Goal: Information Seeking & Learning: Learn about a topic

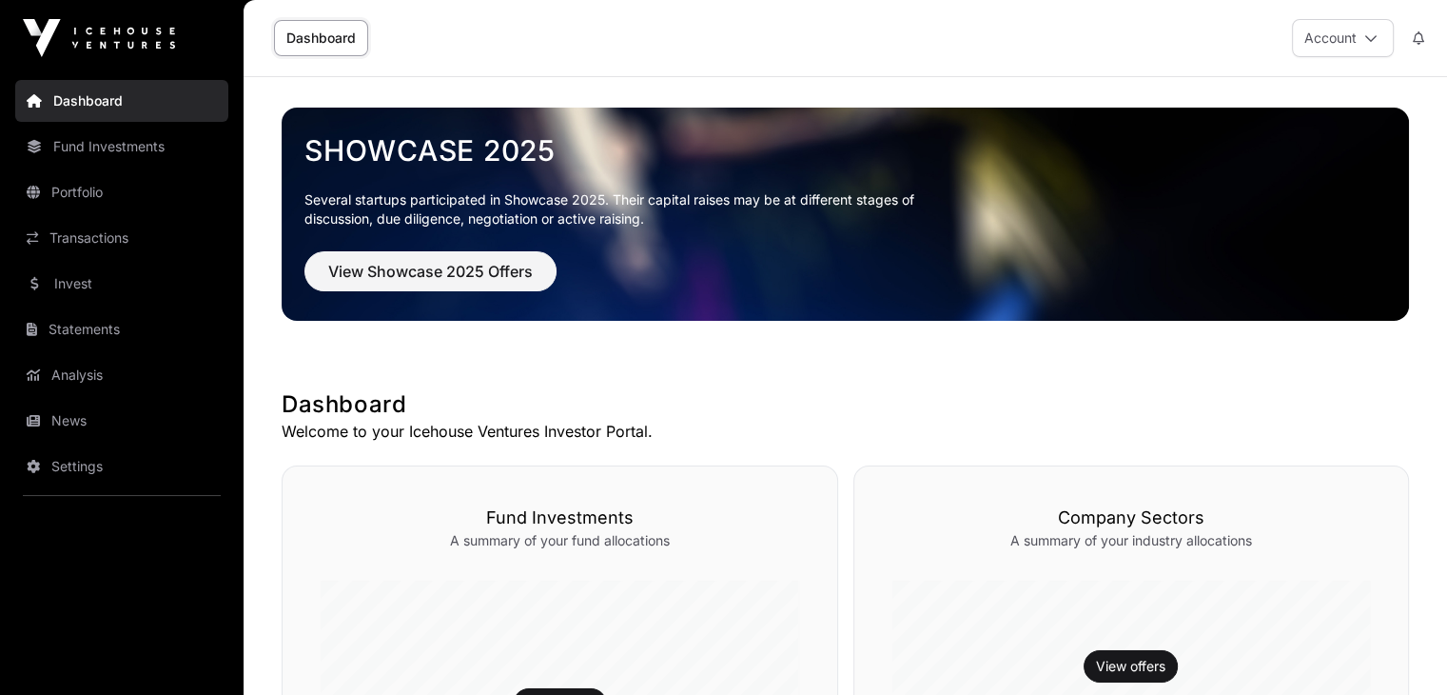
click at [1346, 39] on button "Account" at bounding box center [1343, 38] width 102 height 38
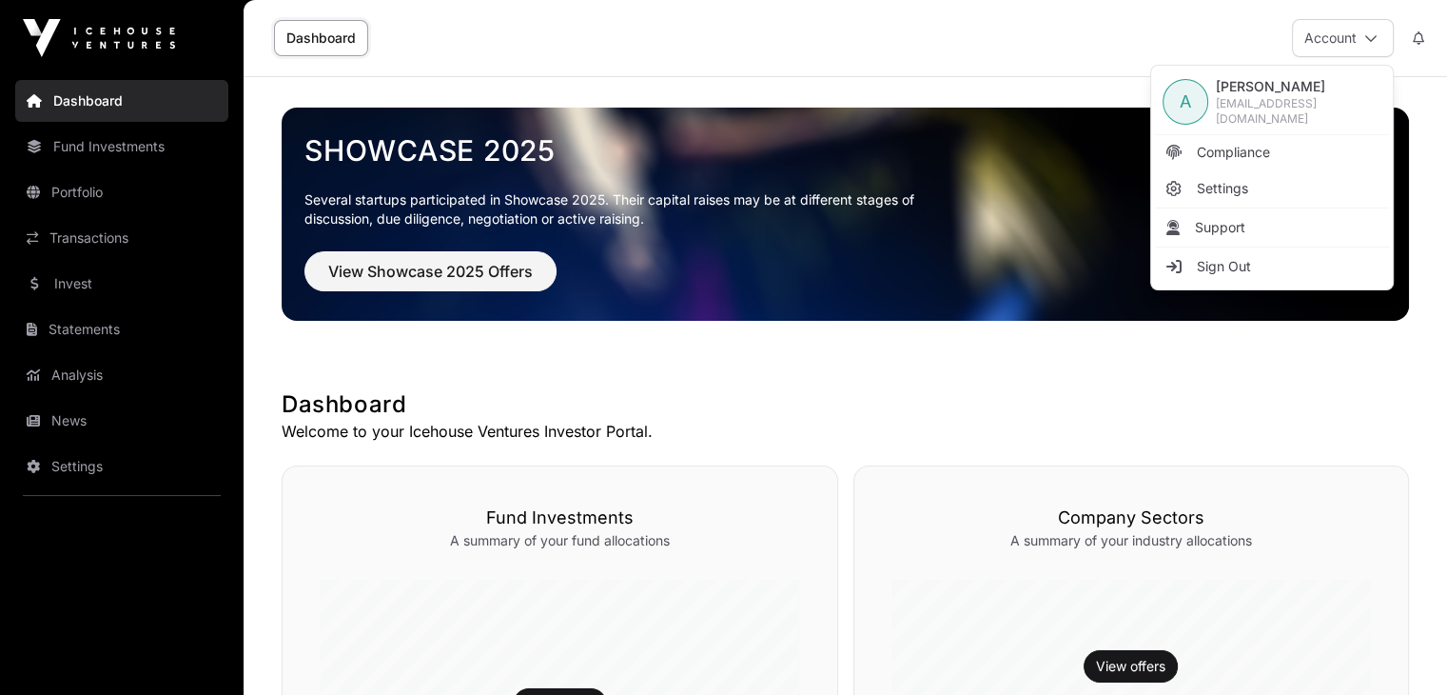
click at [761, 400] on h1 "Dashboard" at bounding box center [846, 404] width 1128 height 30
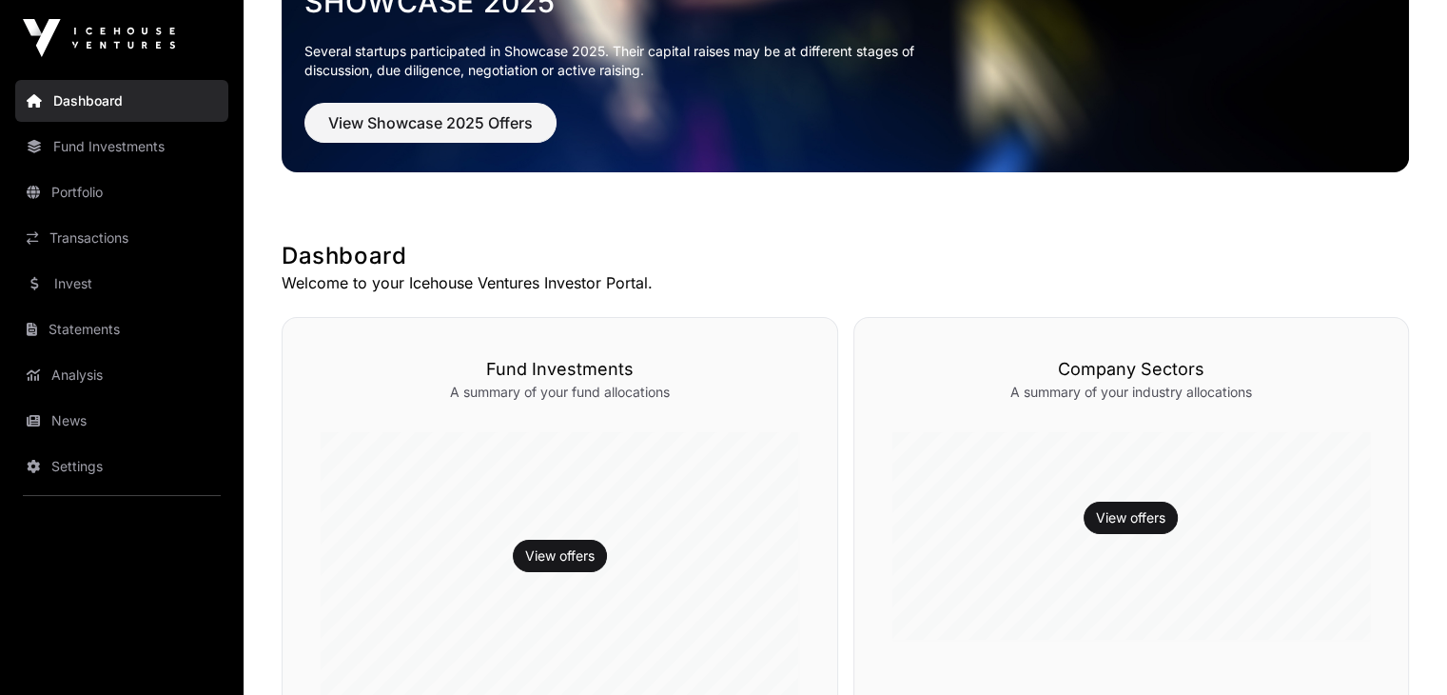
scroll to position [148, 0]
click at [540, 557] on link "View offers" at bounding box center [559, 555] width 69 height 19
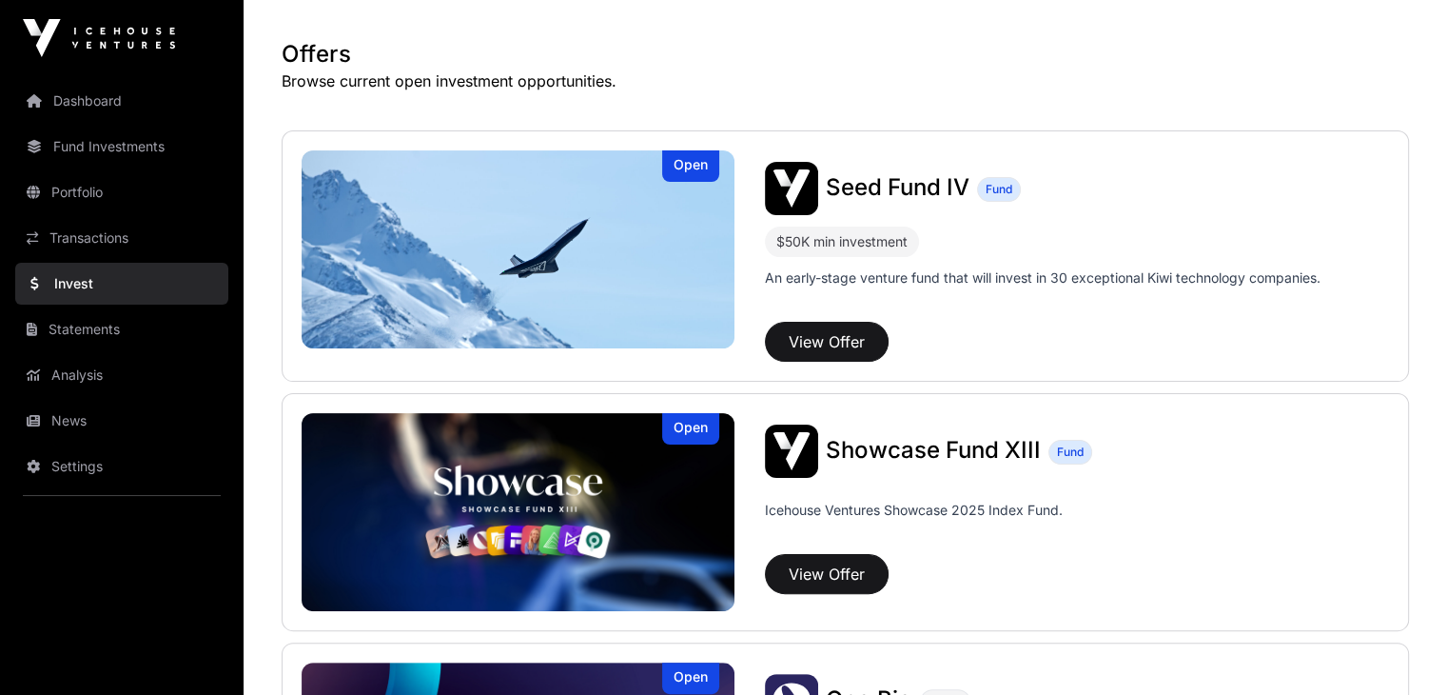
scroll to position [324, 0]
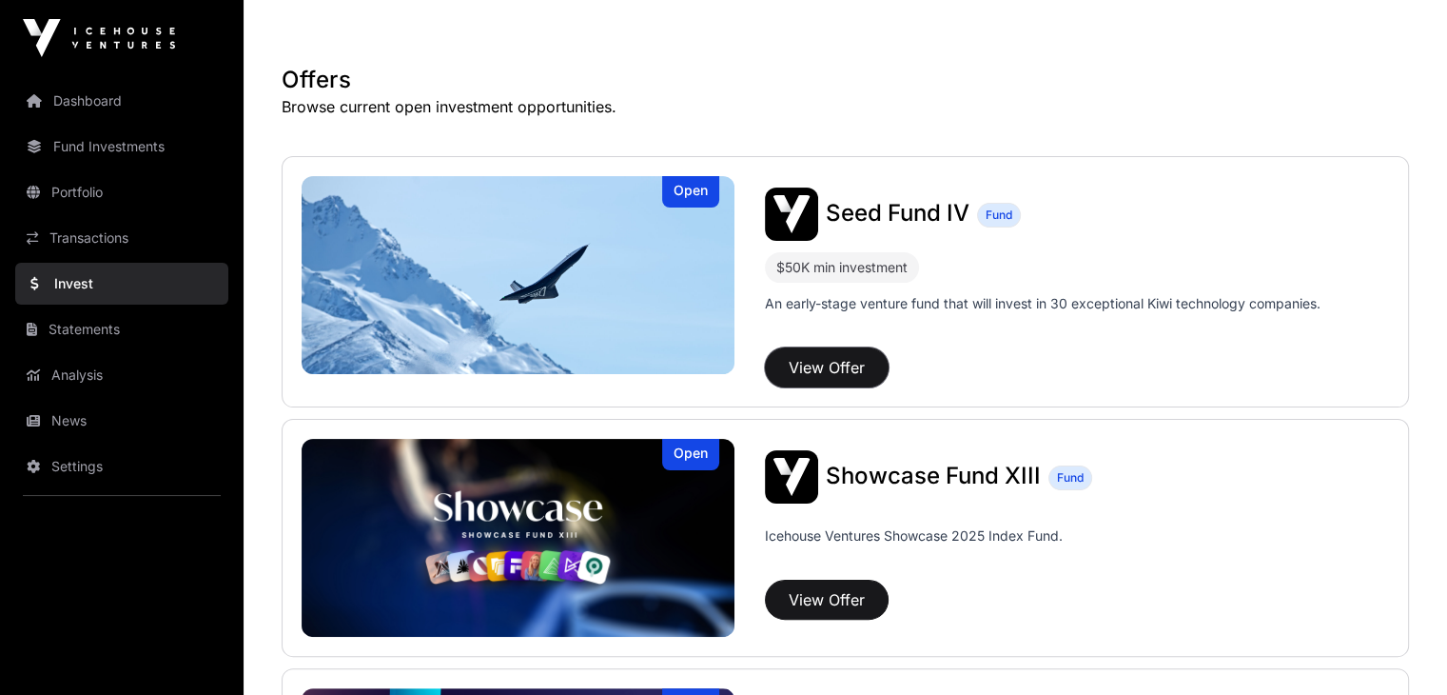
click at [765, 361] on button "View Offer" at bounding box center [827, 367] width 124 height 40
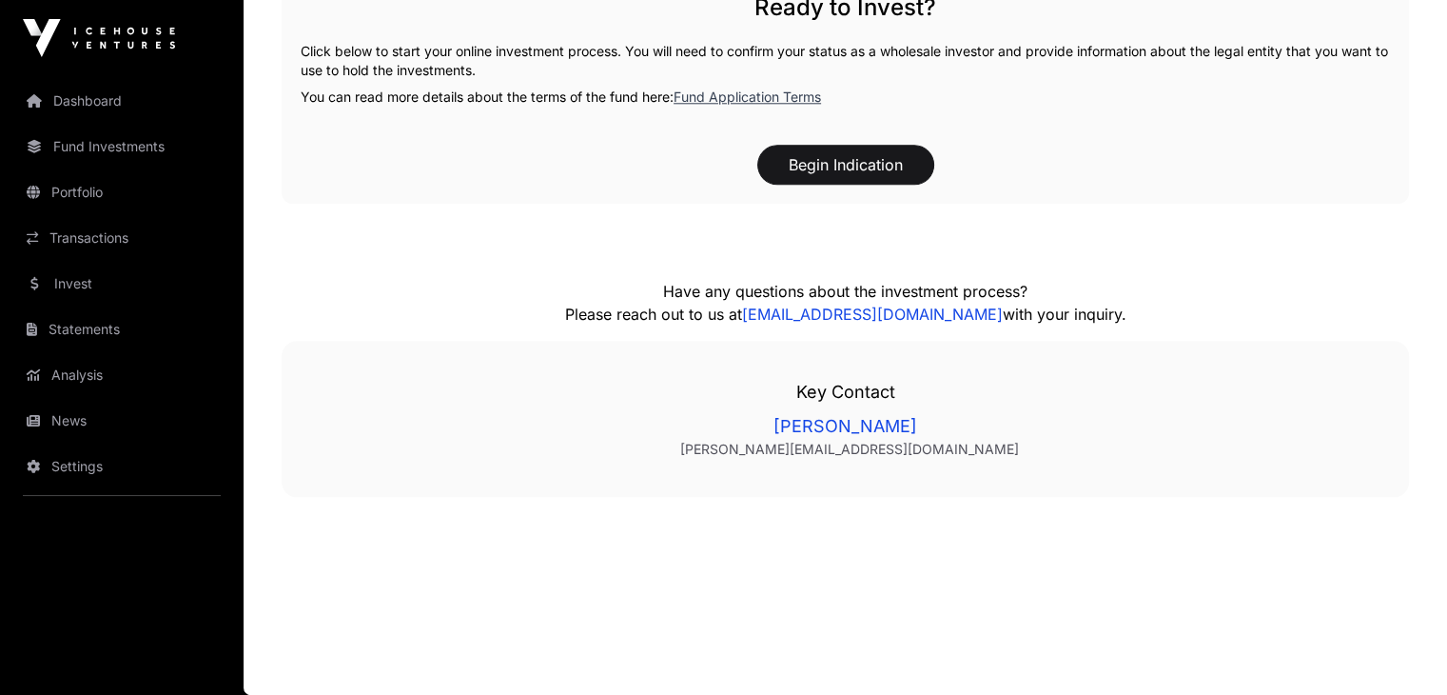
scroll to position [2086, 0]
click at [746, 105] on link "Fund Application Terms" at bounding box center [747, 96] width 147 height 16
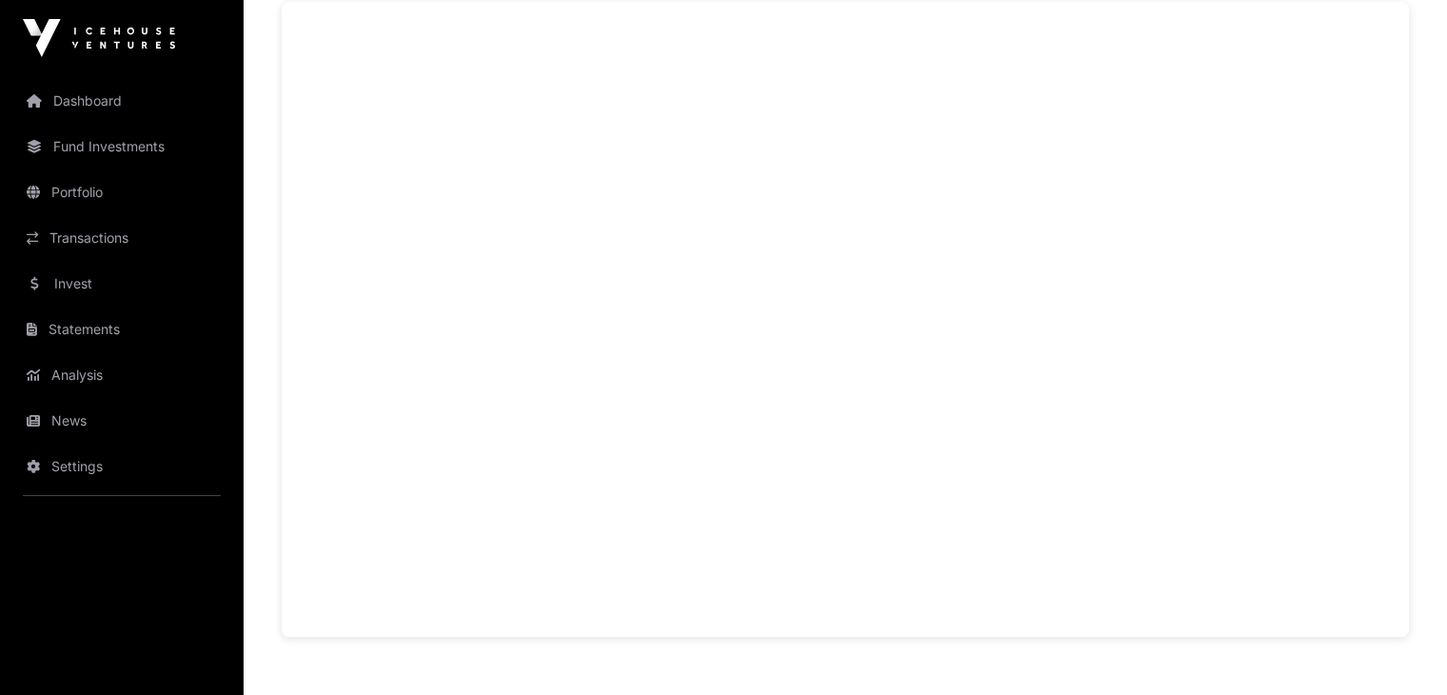
scroll to position [1331, 0]
click at [103, 100] on link "Dashboard" at bounding box center [121, 101] width 213 height 42
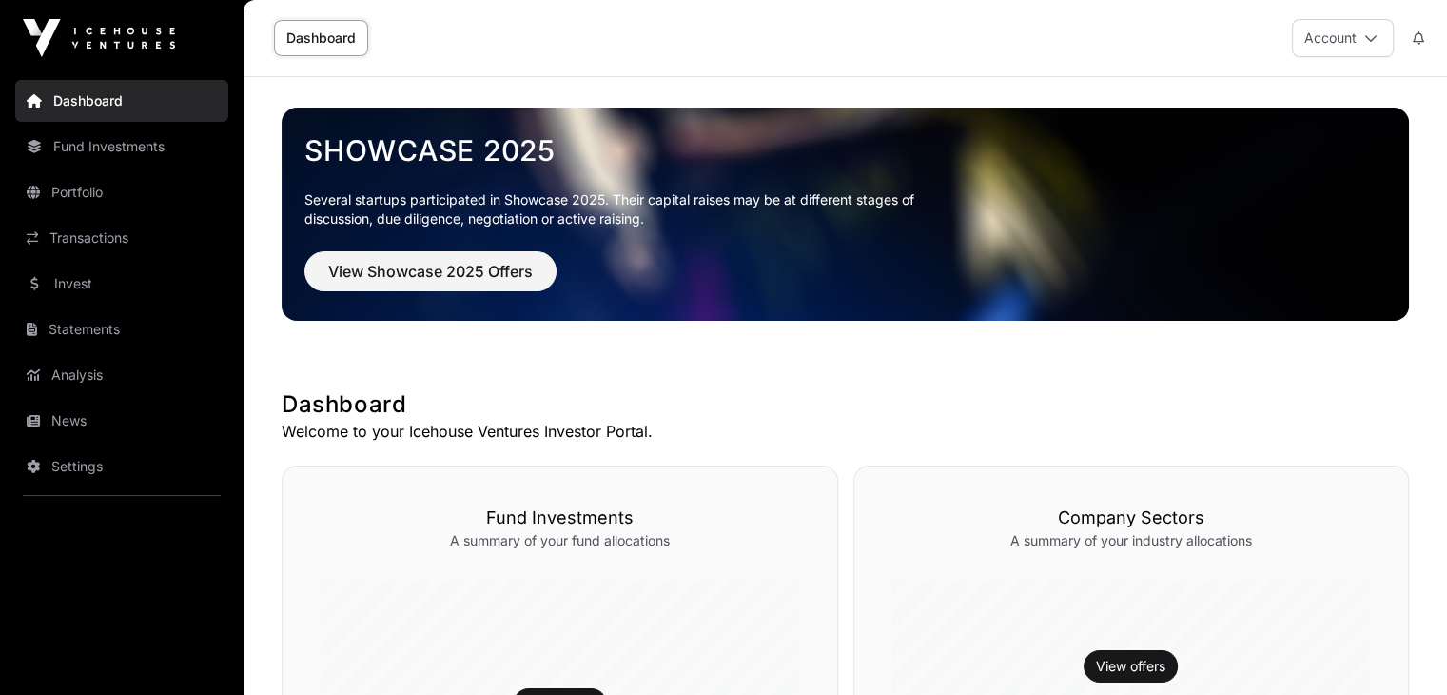
click at [141, 150] on link "Fund Investments" at bounding box center [121, 147] width 213 height 42
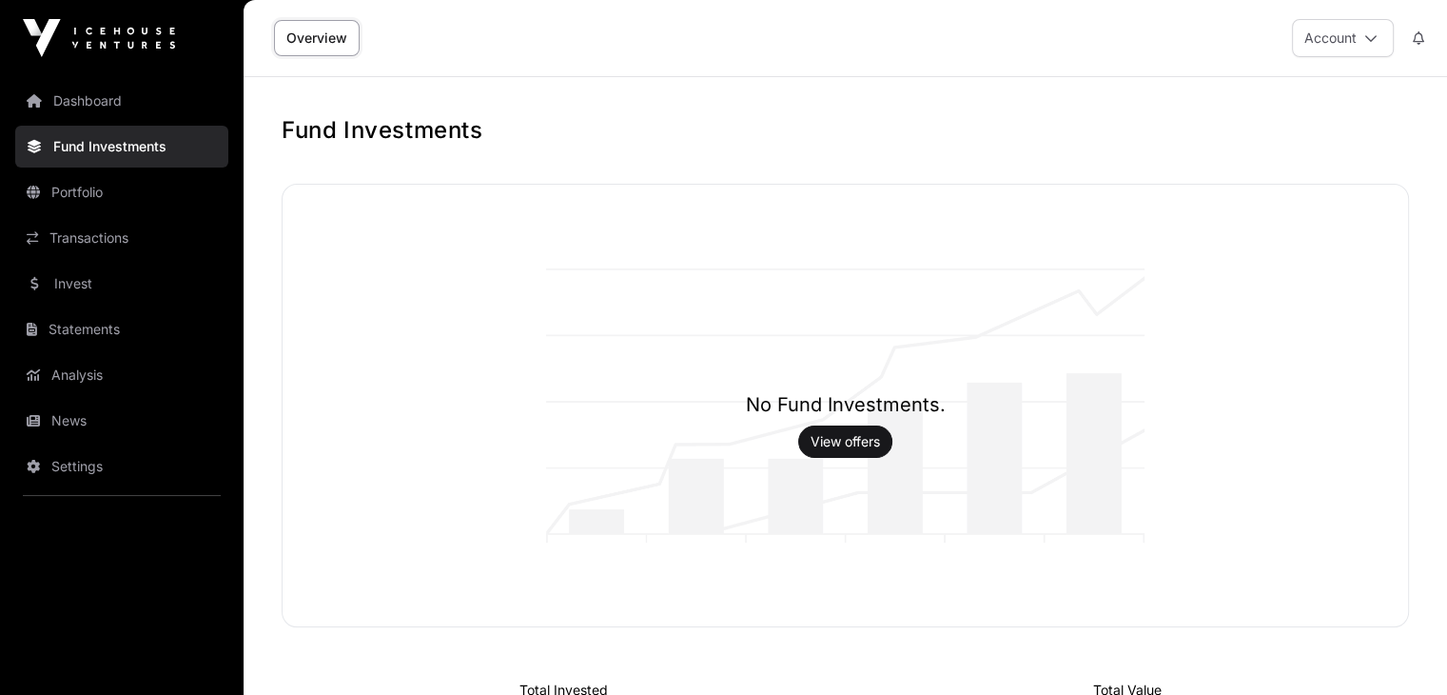
click at [86, 364] on link "Analysis" at bounding box center [121, 375] width 213 height 42
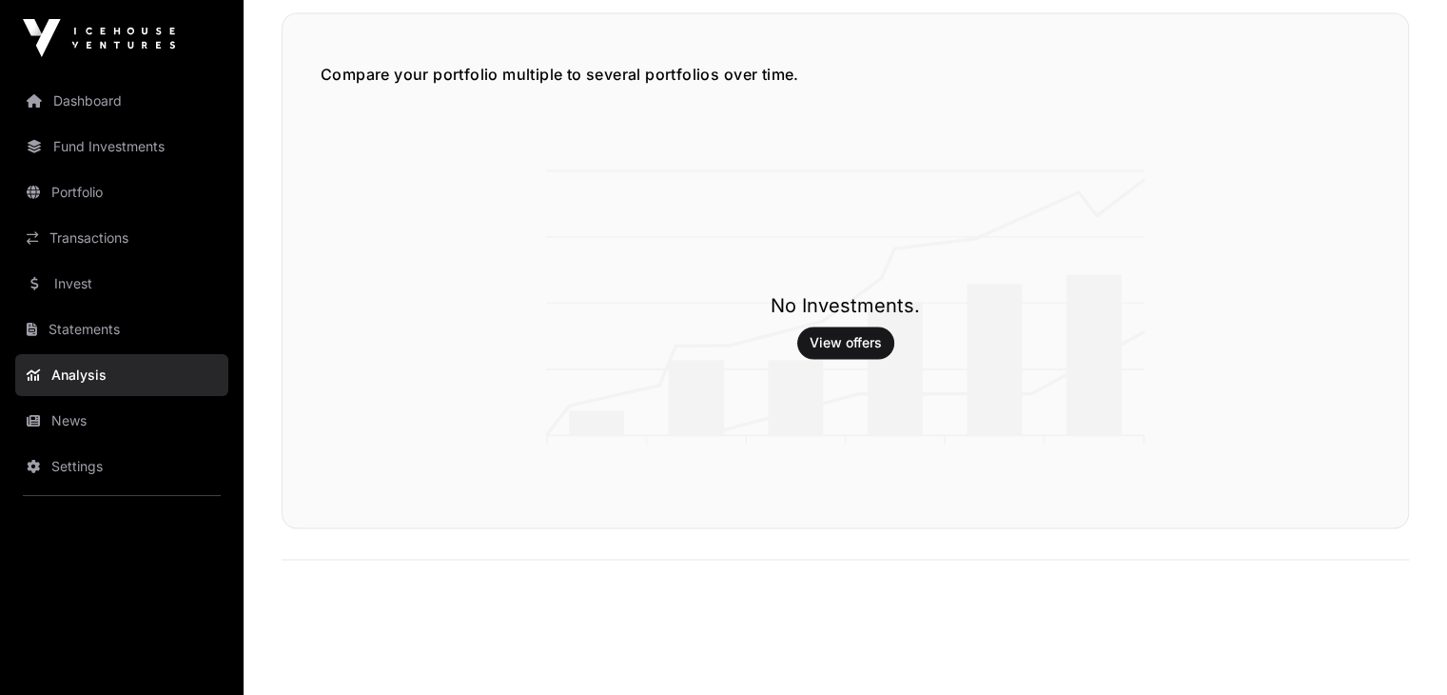
scroll to position [3151, 0]
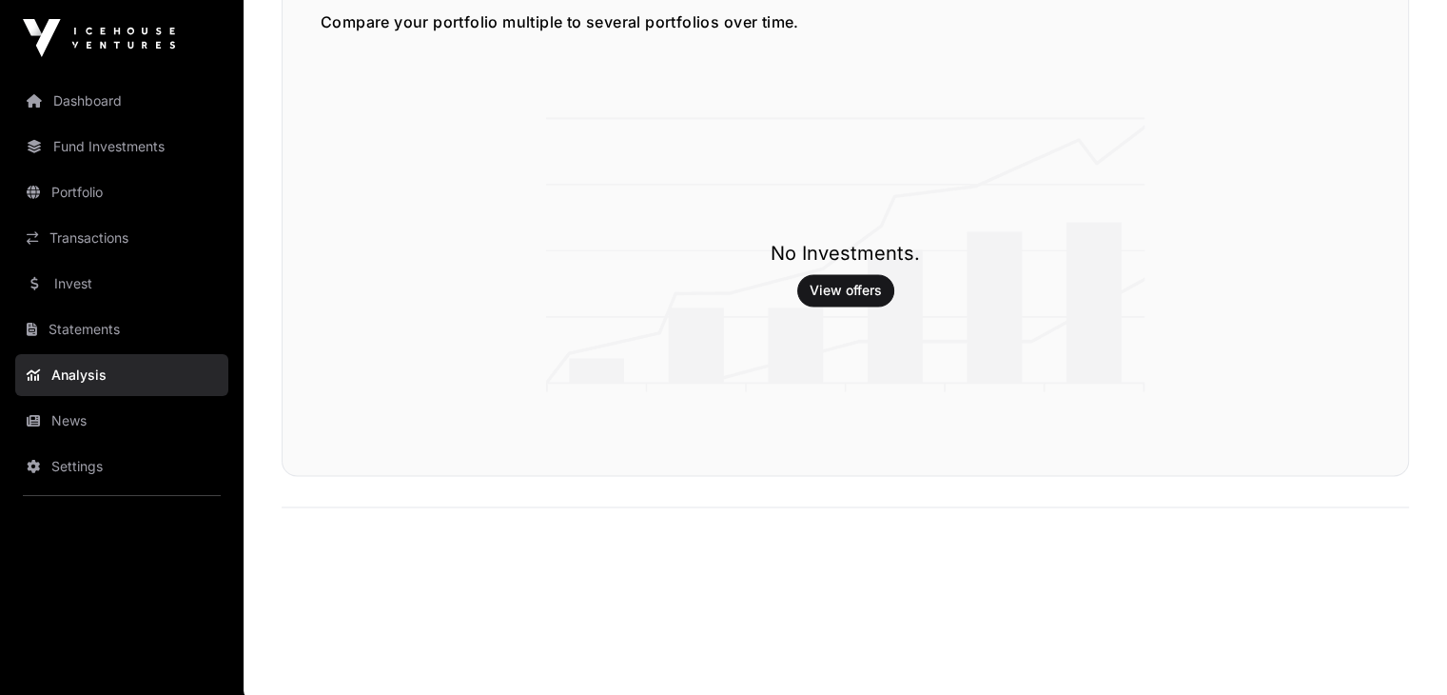
click at [110, 419] on link "News" at bounding box center [121, 421] width 213 height 42
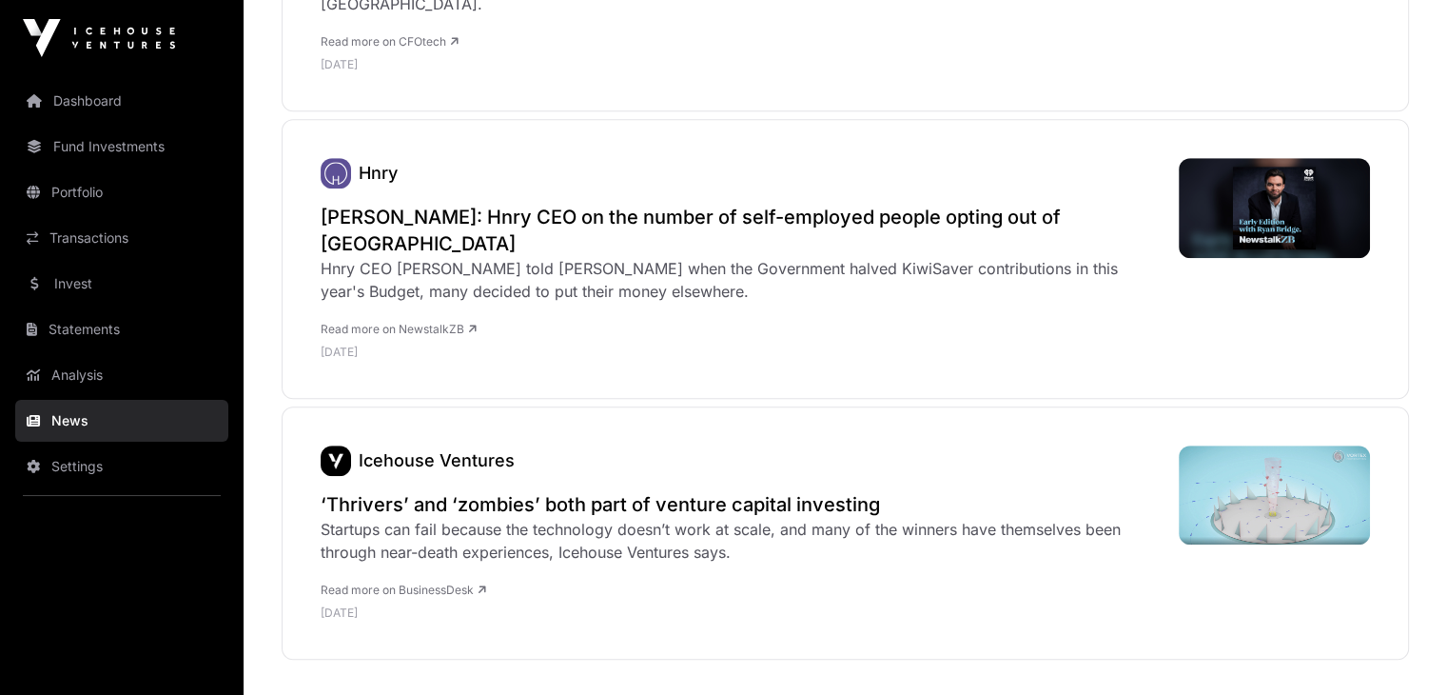
scroll to position [8523, 0]
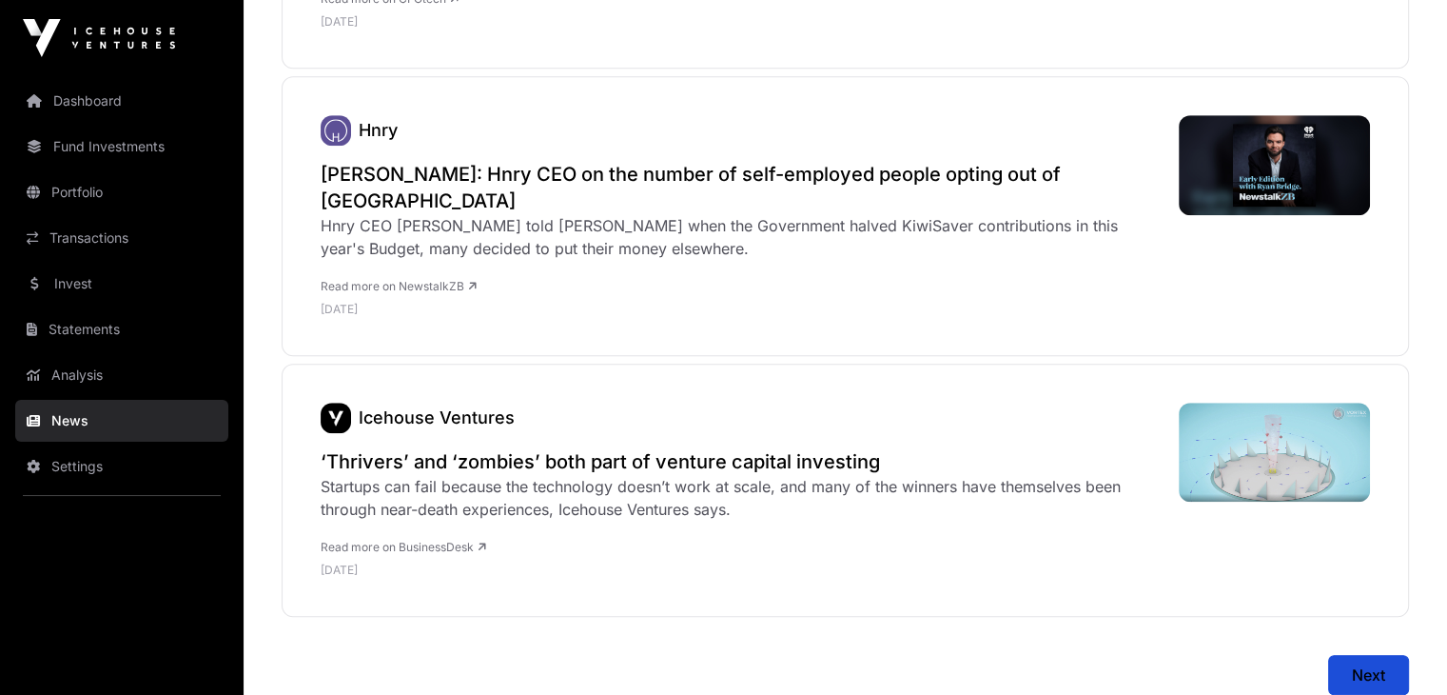
click at [88, 458] on link "Settings" at bounding box center [121, 466] width 213 height 42
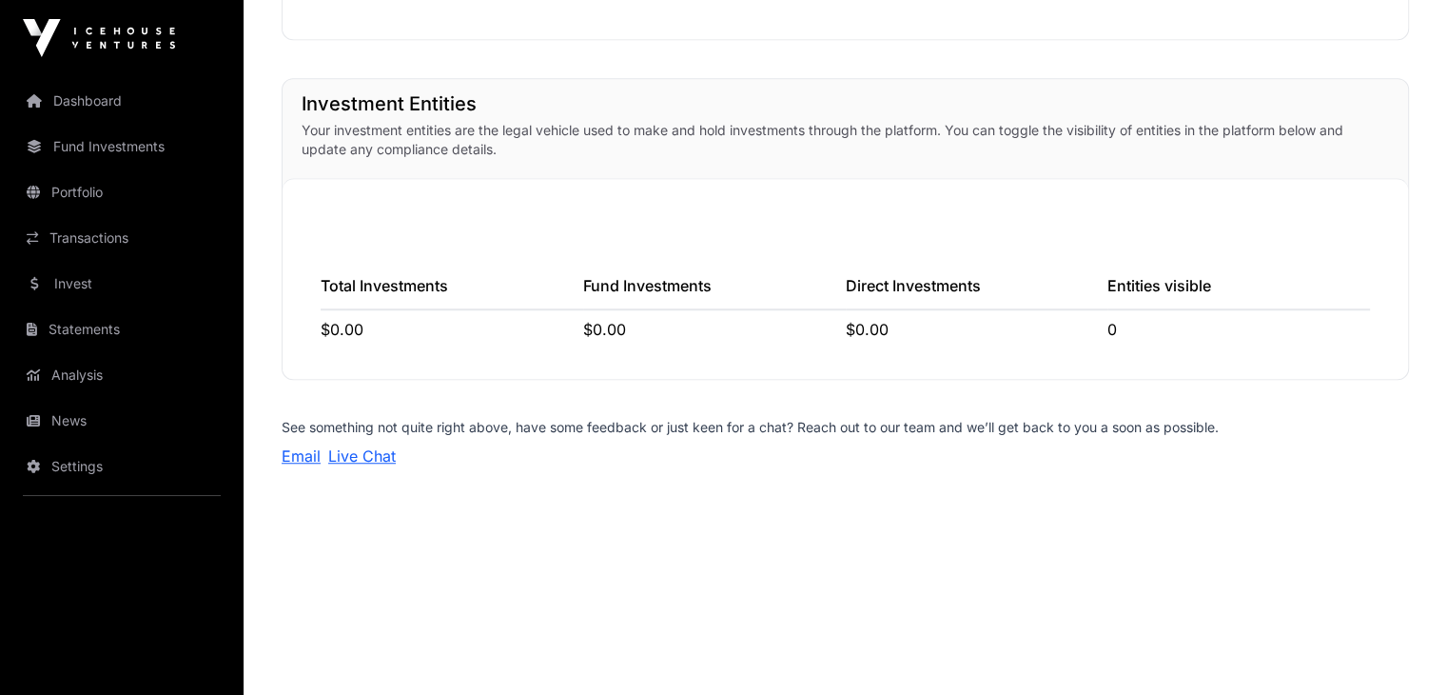
scroll to position [1373, 0]
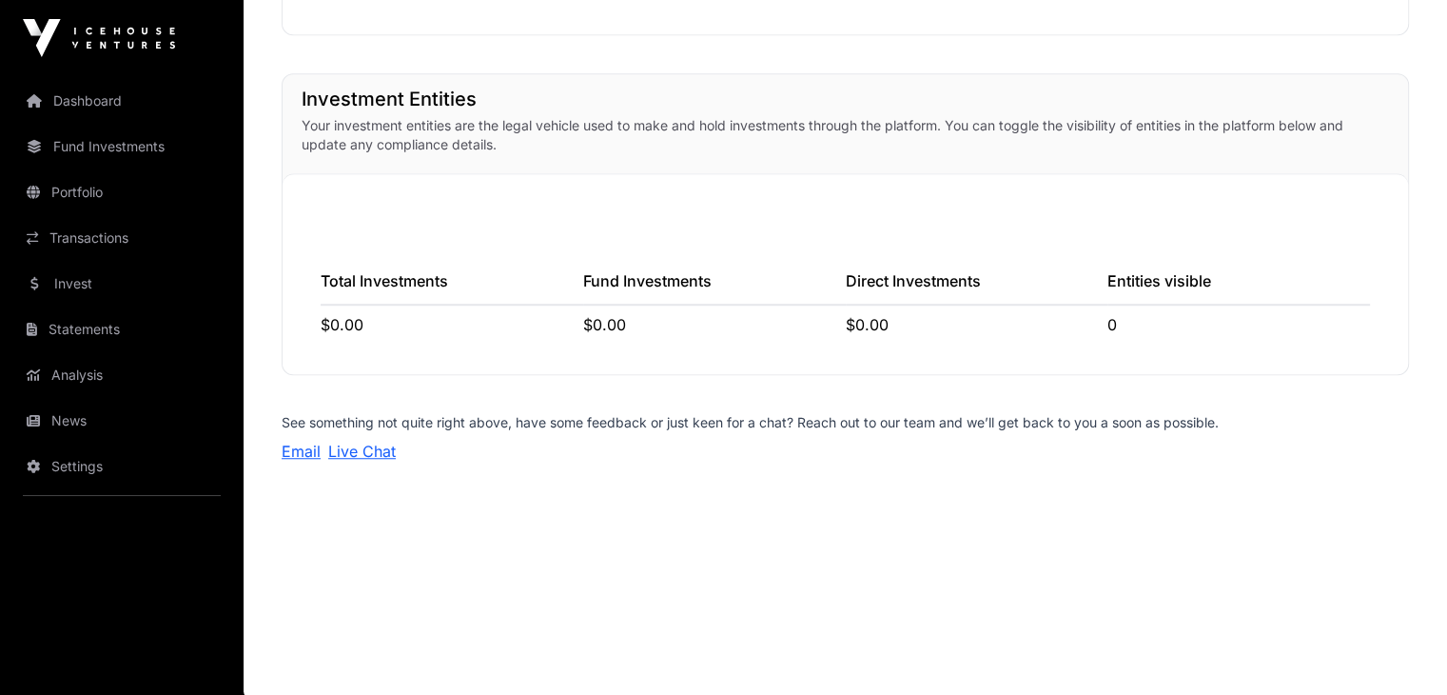
click at [875, 296] on div "Direct Investments" at bounding box center [977, 287] width 263 height 36
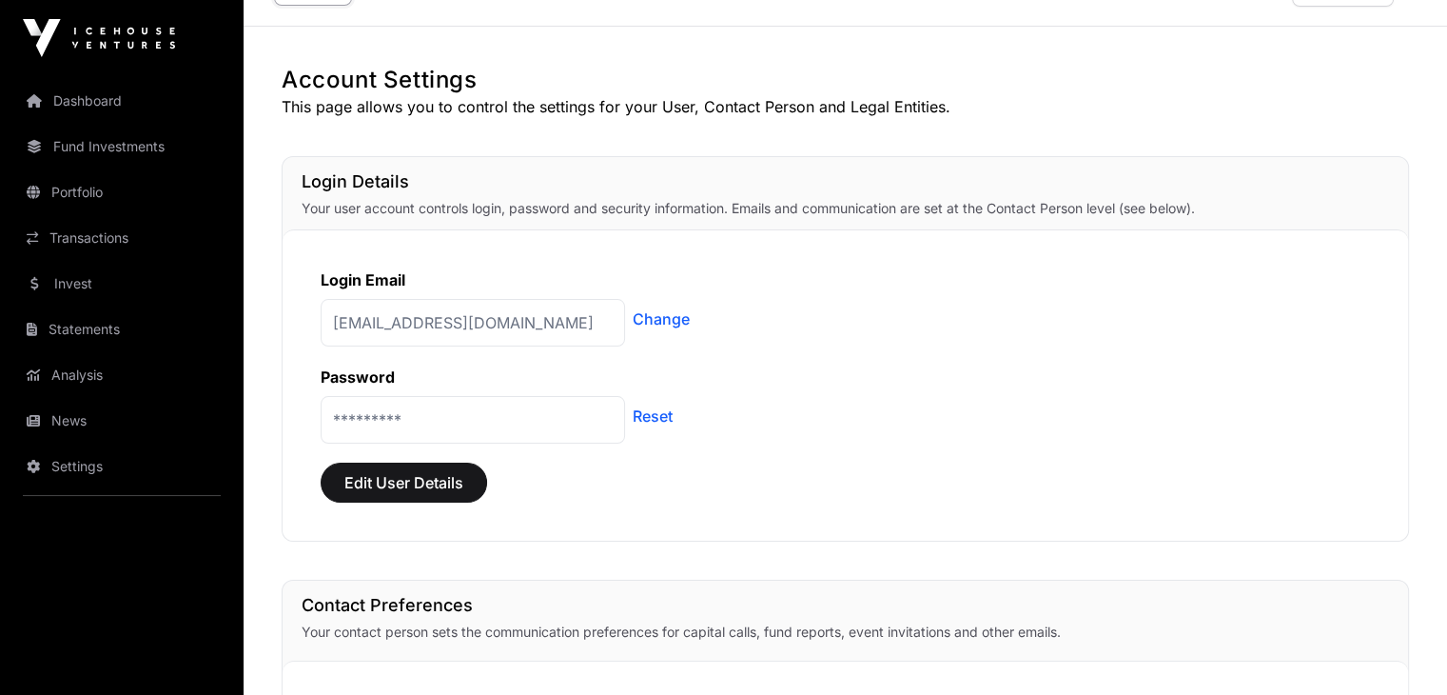
scroll to position [0, 0]
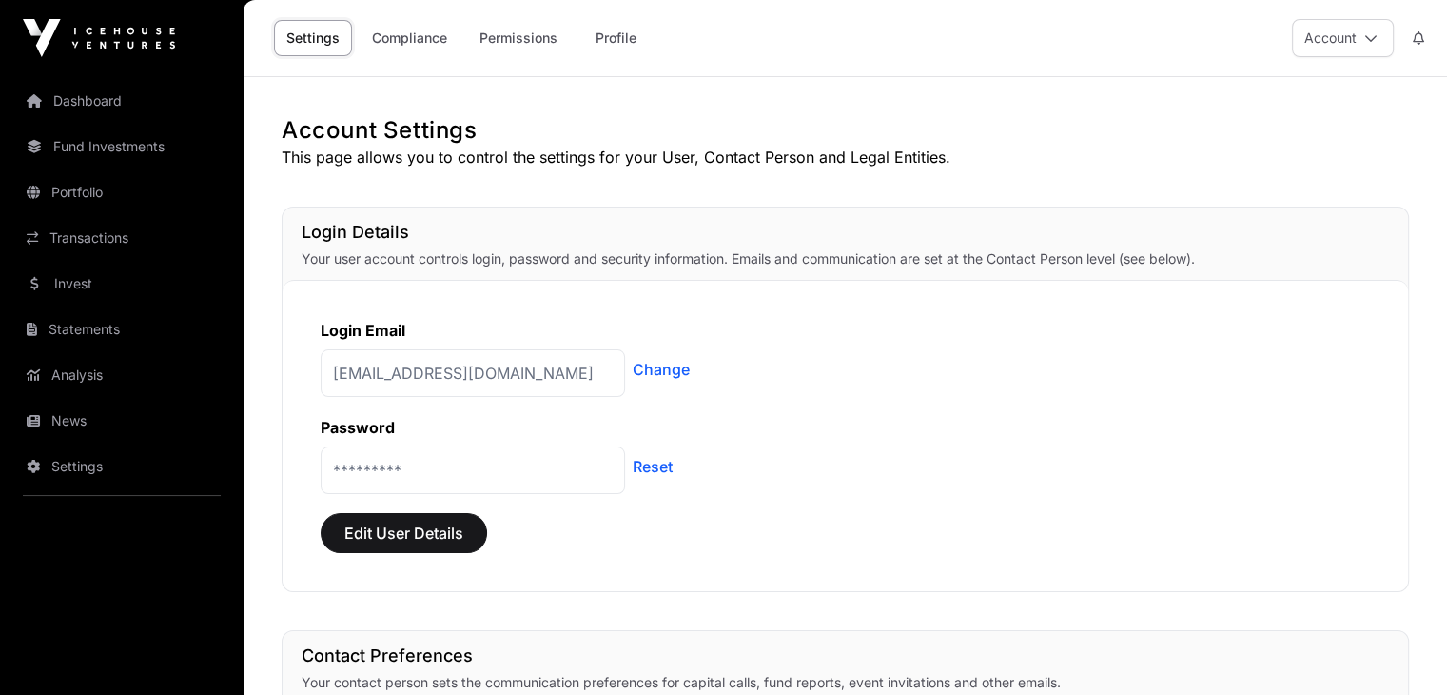
click at [62, 370] on link "Analysis" at bounding box center [121, 375] width 213 height 42
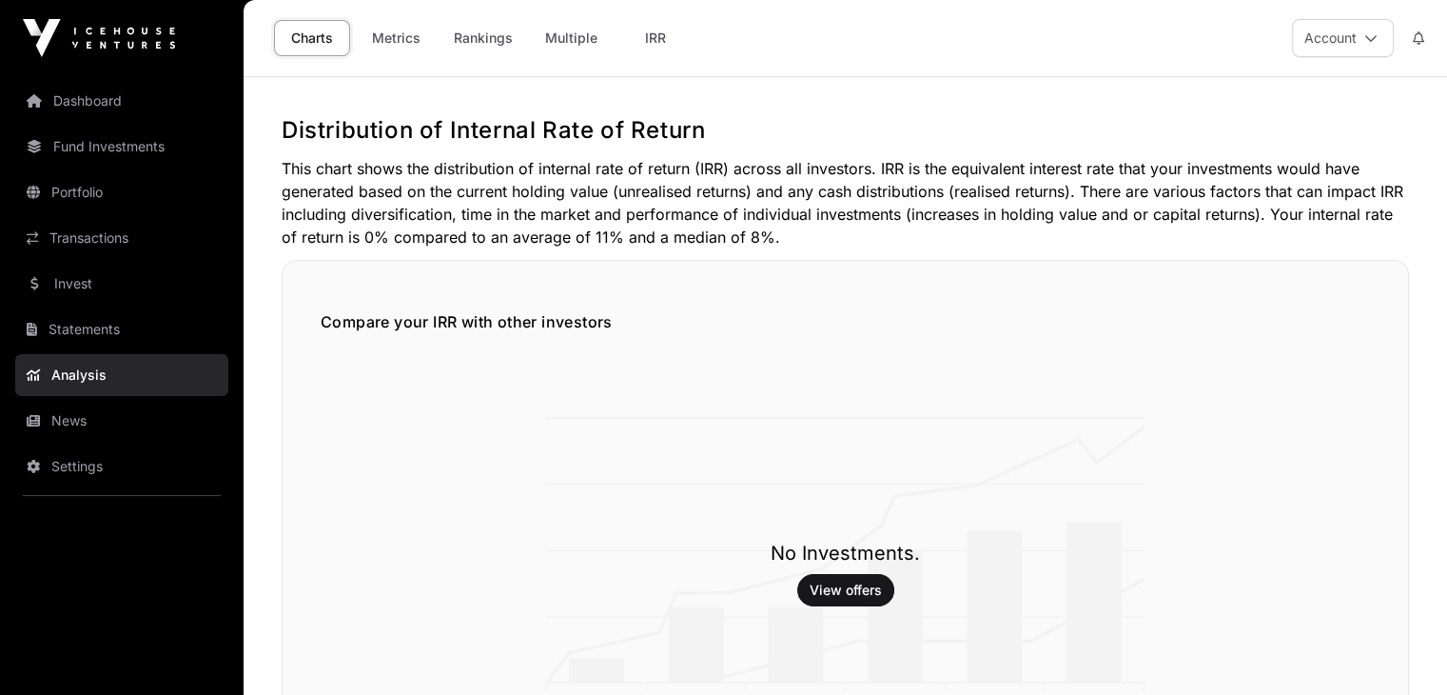
click at [655, 40] on link "IRR" at bounding box center [656, 38] width 76 height 36
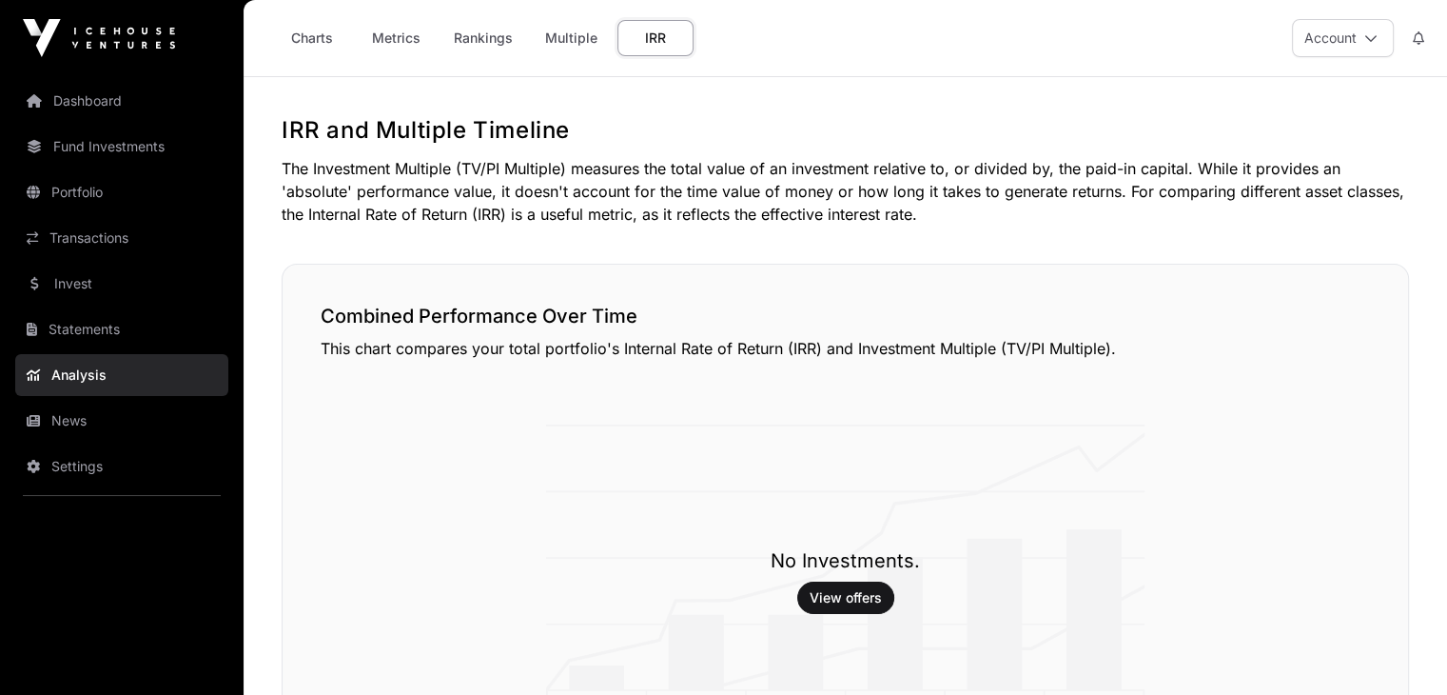
click at [378, 37] on link "Metrics" at bounding box center [396, 38] width 76 height 36
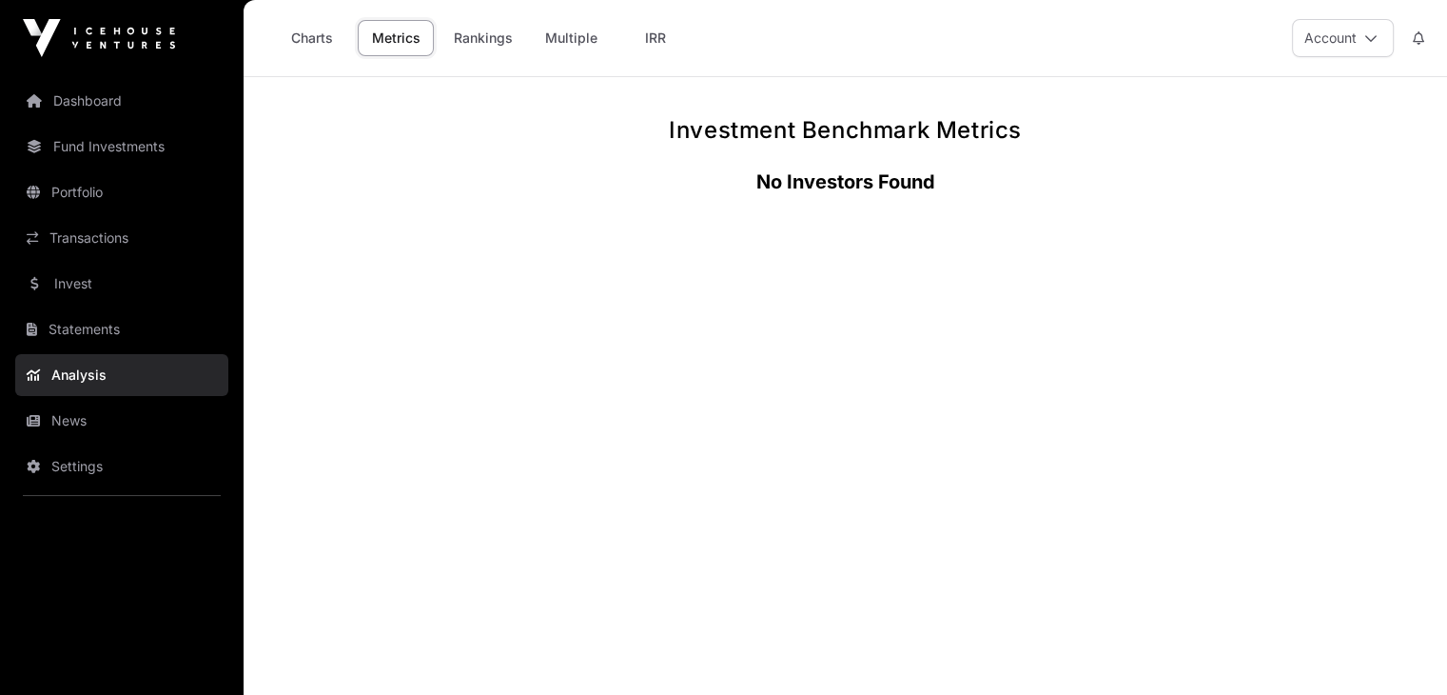
click at [462, 34] on link "Rankings" at bounding box center [484, 38] width 84 height 36
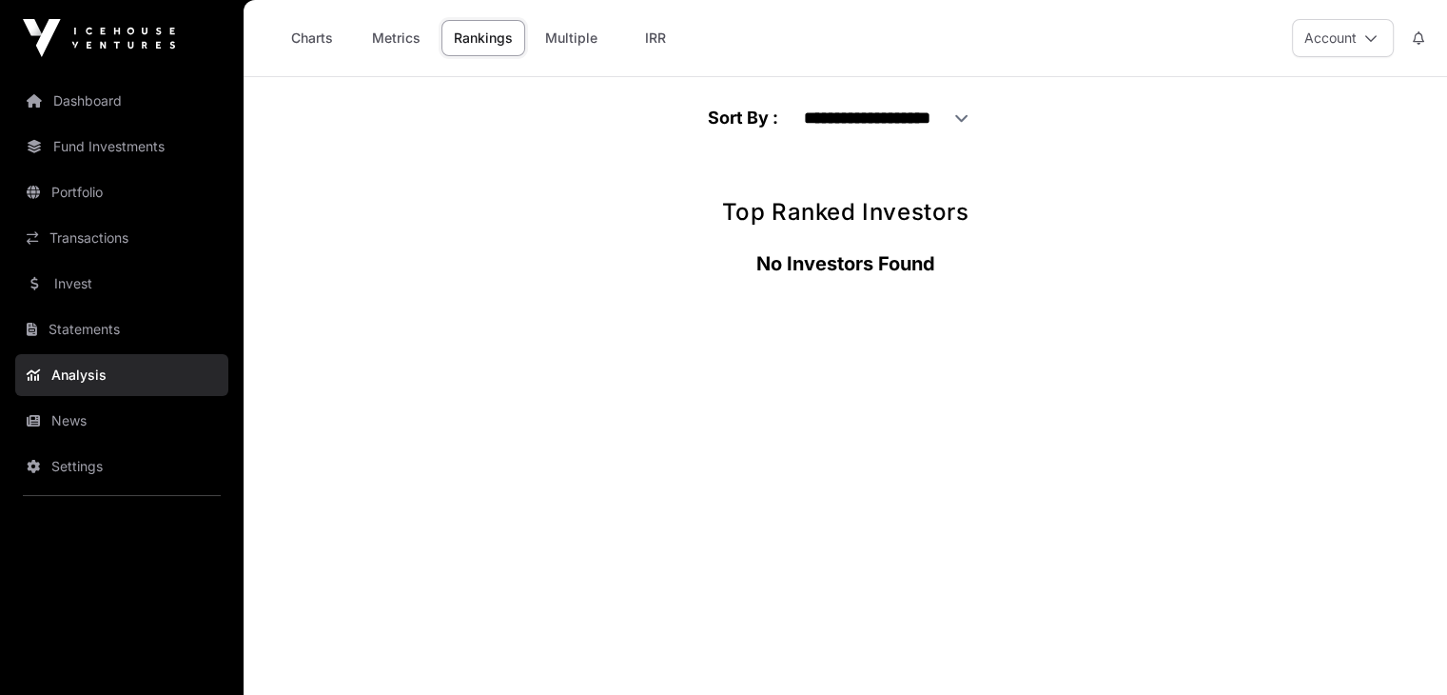
click at [560, 39] on link "Multiple" at bounding box center [571, 38] width 77 height 36
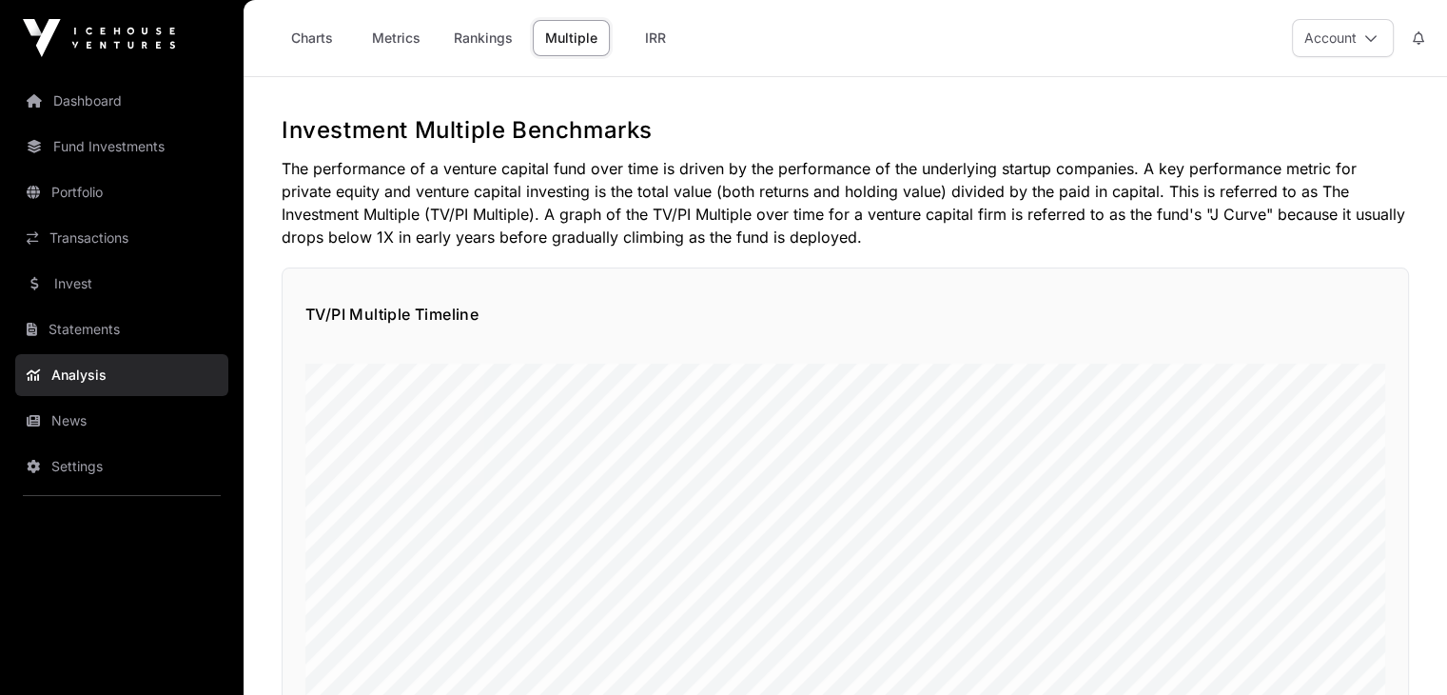
click at [77, 195] on link "Portfolio" at bounding box center [121, 192] width 213 height 42
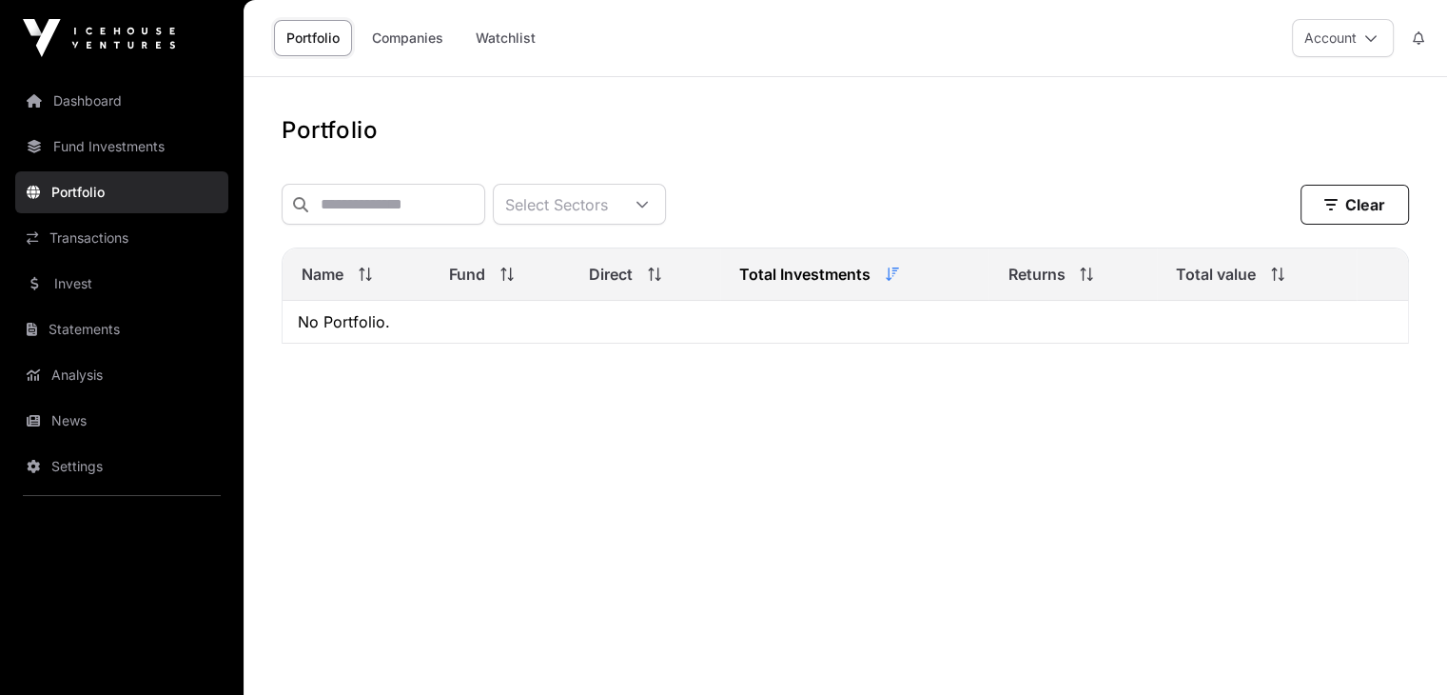
click at [145, 141] on link "Fund Investments" at bounding box center [121, 147] width 213 height 42
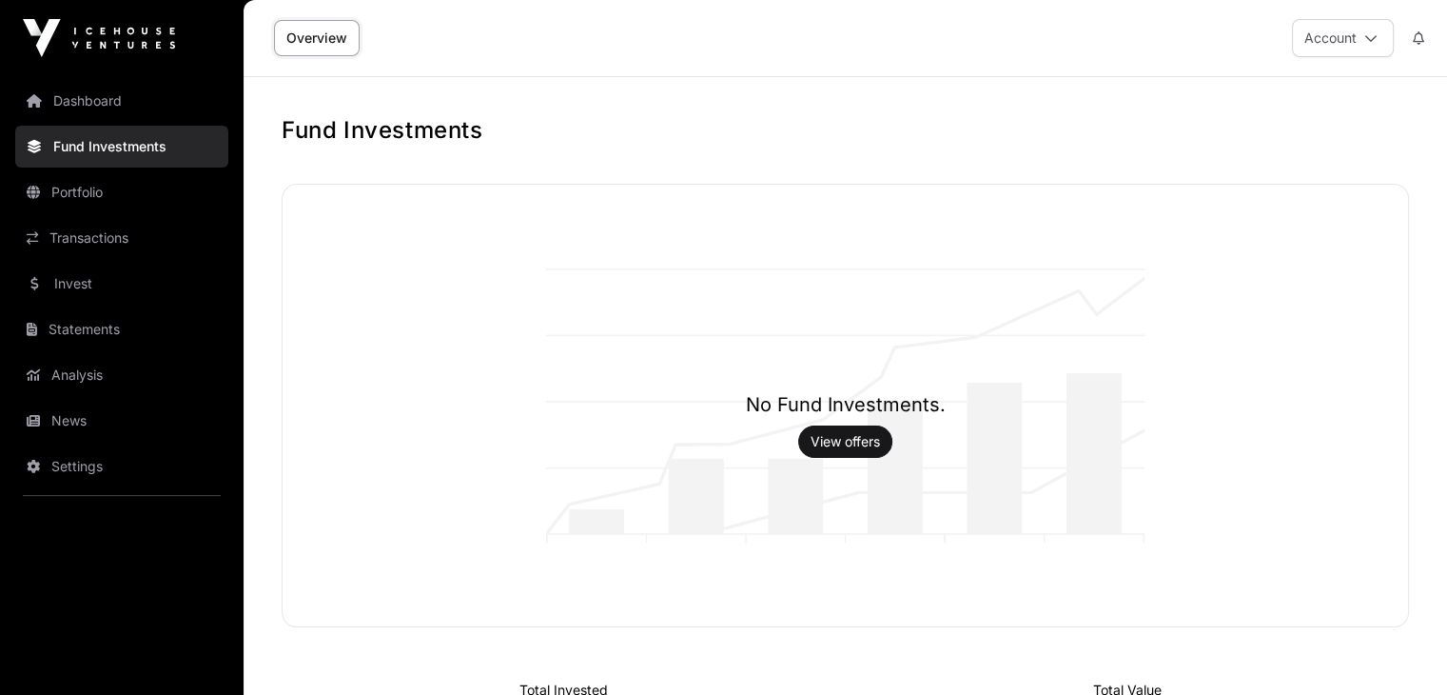
click at [102, 103] on link "Dashboard" at bounding box center [121, 101] width 213 height 42
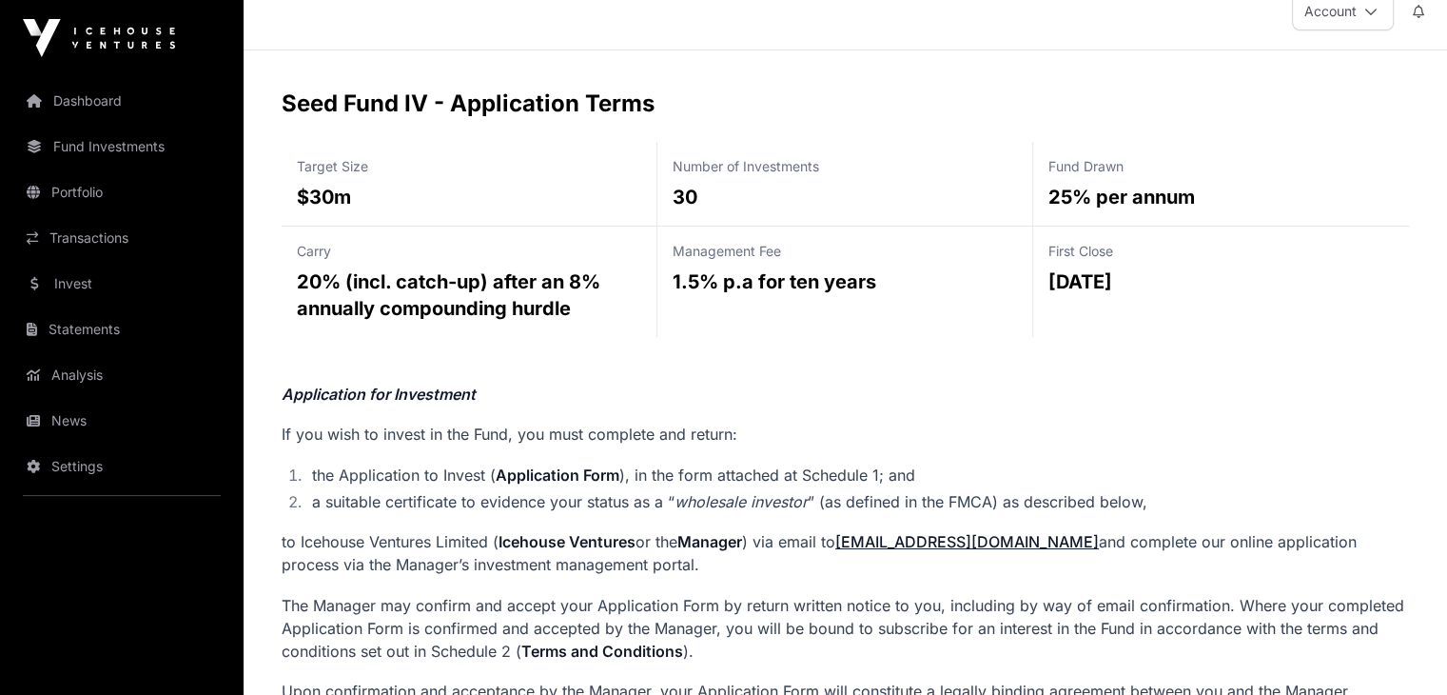
scroll to position [29, 0]
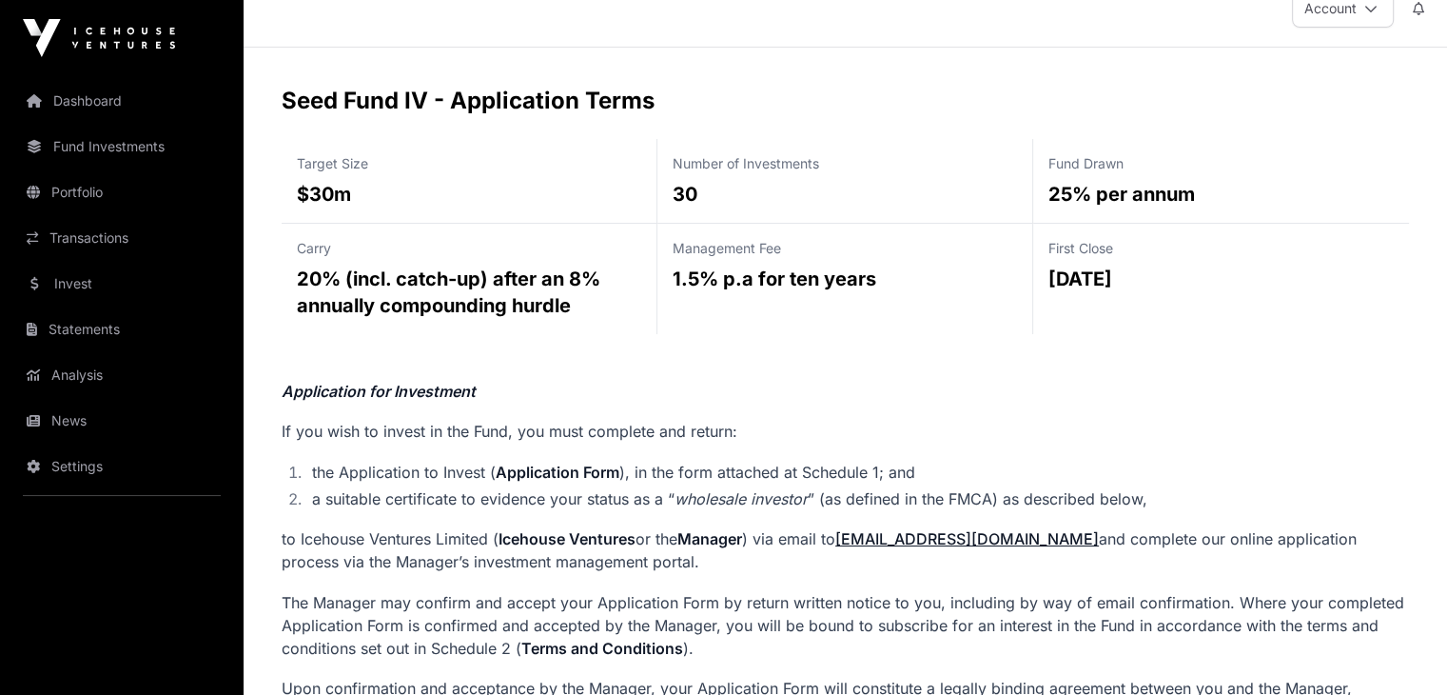
click at [1351, 256] on p "First Close" at bounding box center [1221, 248] width 345 height 19
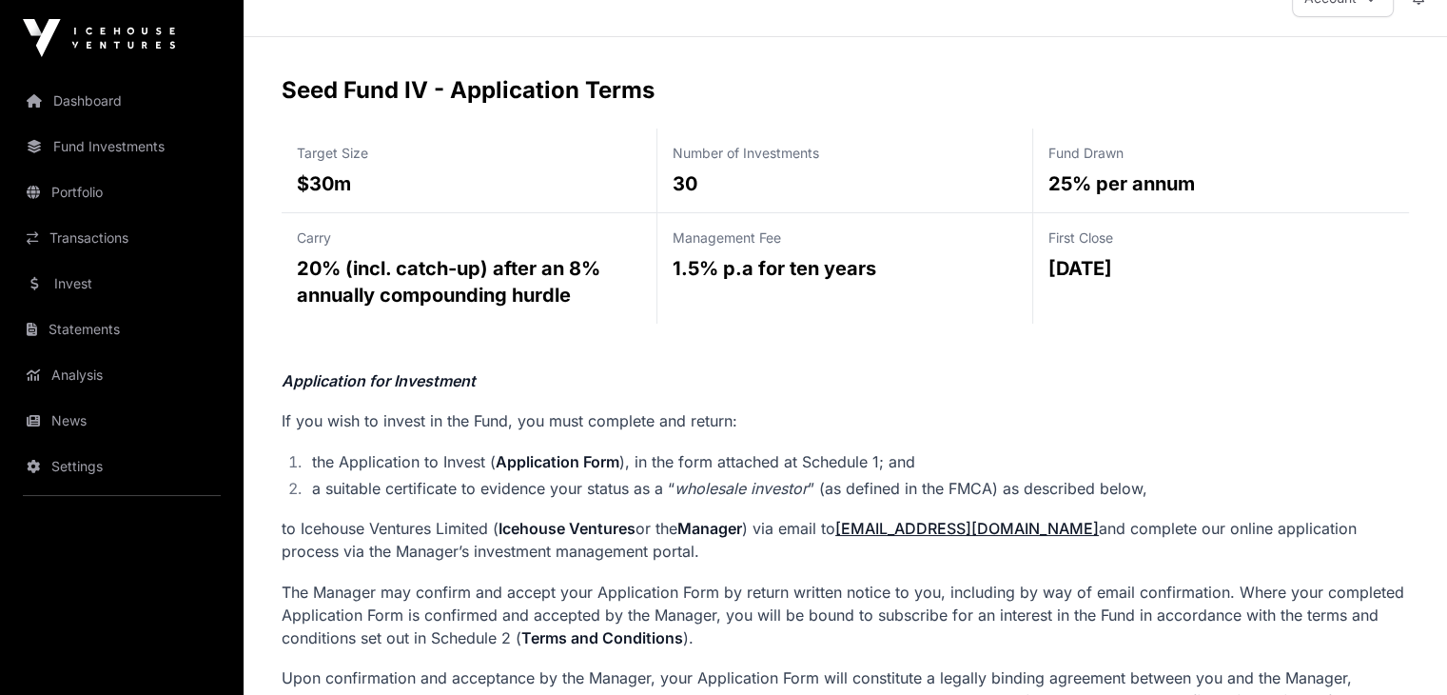
scroll to position [41, 0]
click at [1351, 256] on p "[DATE]" at bounding box center [1221, 267] width 345 height 27
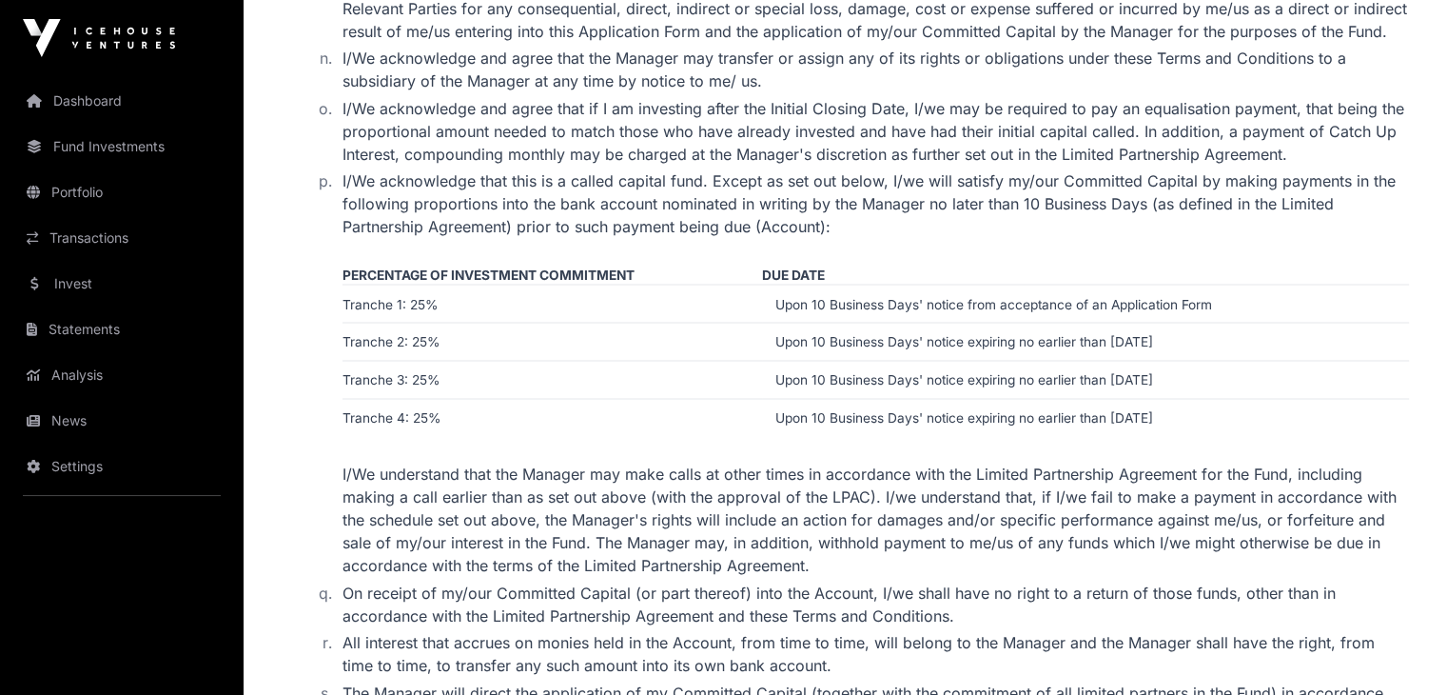
scroll to position [3345, 0]
click at [1353, 284] on td "Upon 10 Business Days' notice from acceptance of an Application Form" at bounding box center [1085, 303] width 647 height 38
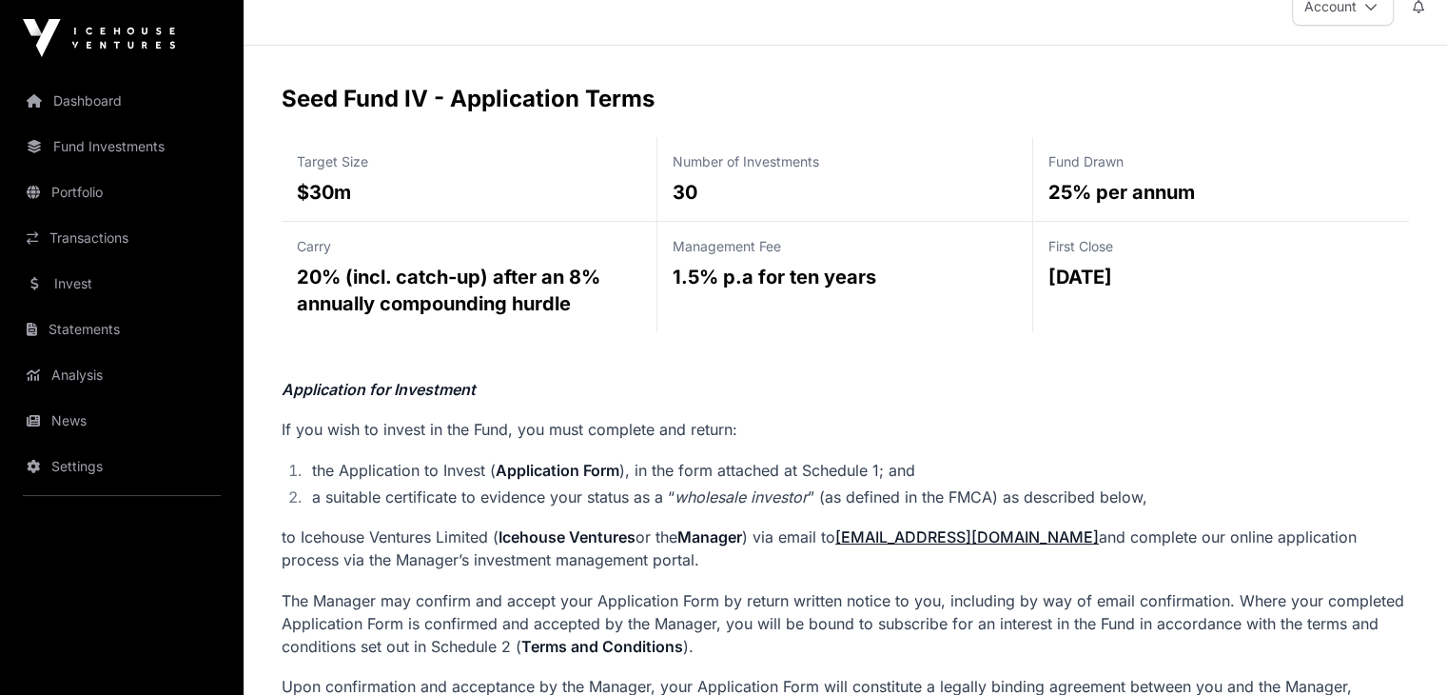
scroll to position [0, 0]
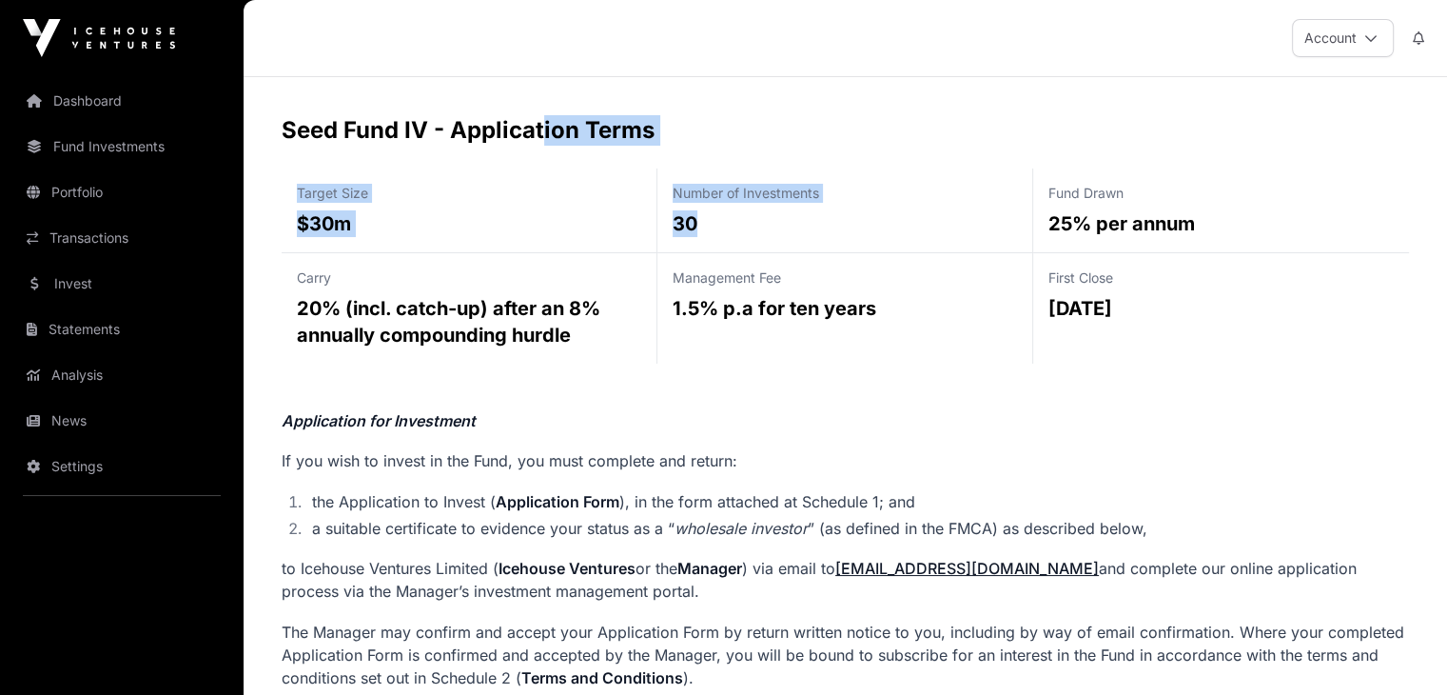
drag, startPoint x: 783, startPoint y: 212, endPoint x: 537, endPoint y: 127, distance: 260.9
